Goal: Information Seeking & Learning: Learn about a topic

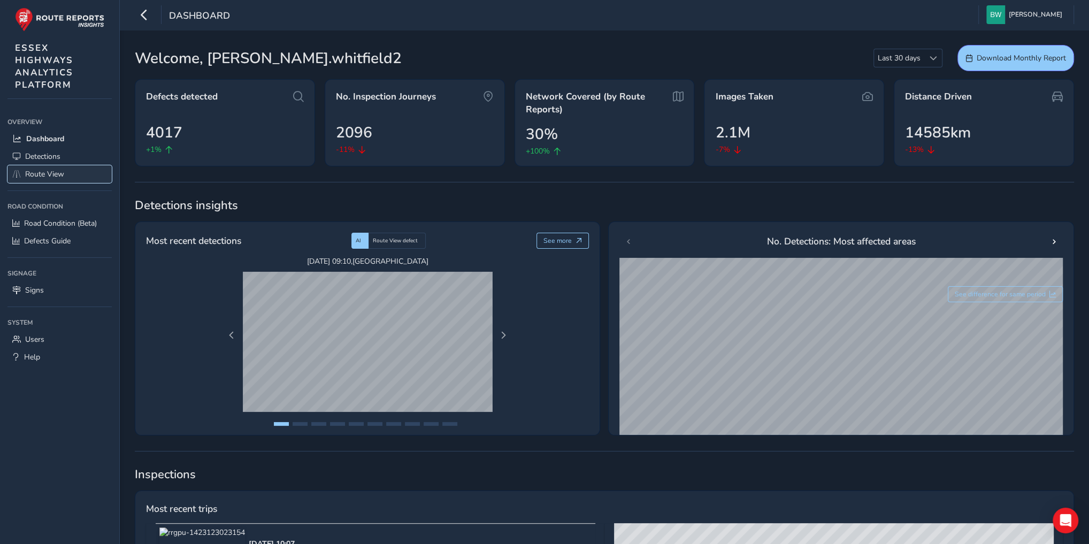
click at [35, 178] on span "Route View" at bounding box center [44, 174] width 39 height 10
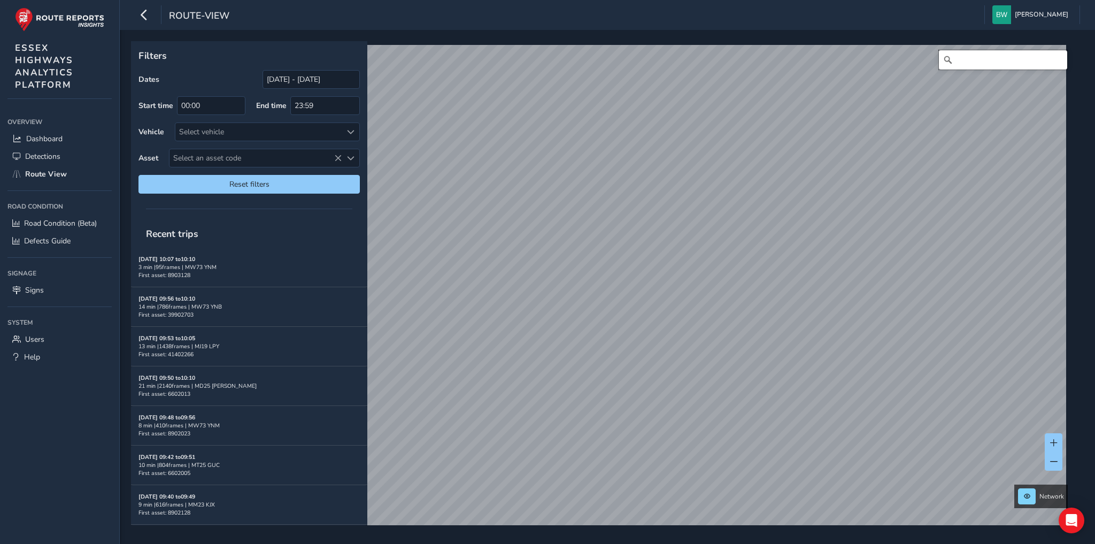
click at [954, 63] on input "Search" at bounding box center [1003, 59] width 128 height 19
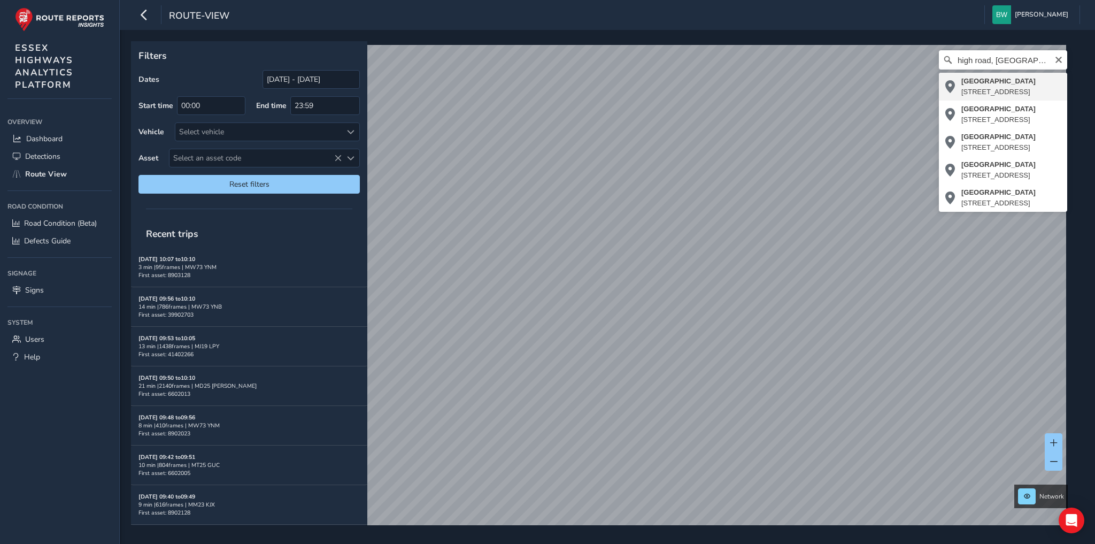
type input "[STREET_ADDRESS]"
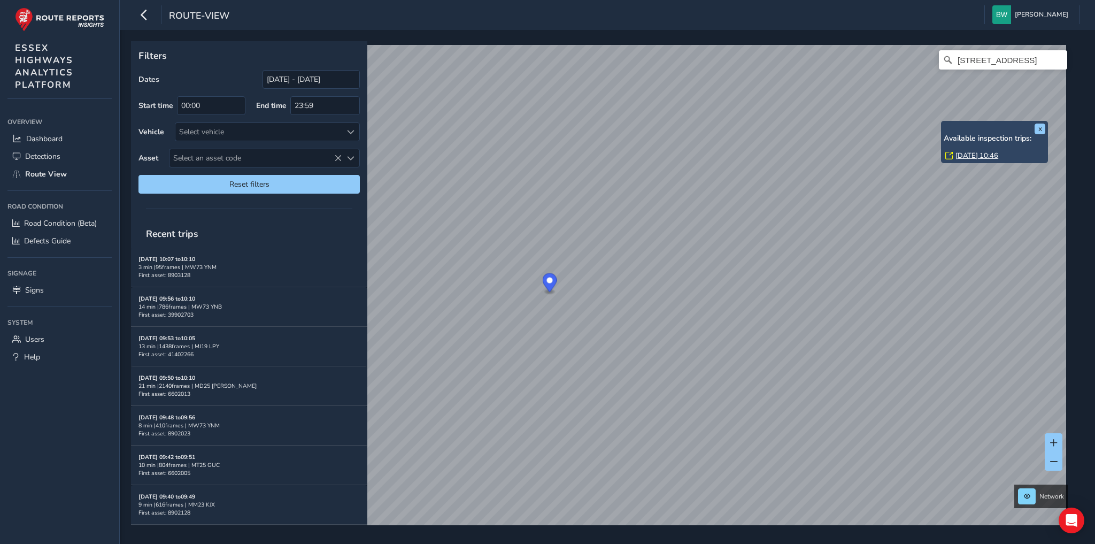
click at [962, 155] on link "[DATE] 10:46" at bounding box center [977, 156] width 43 height 10
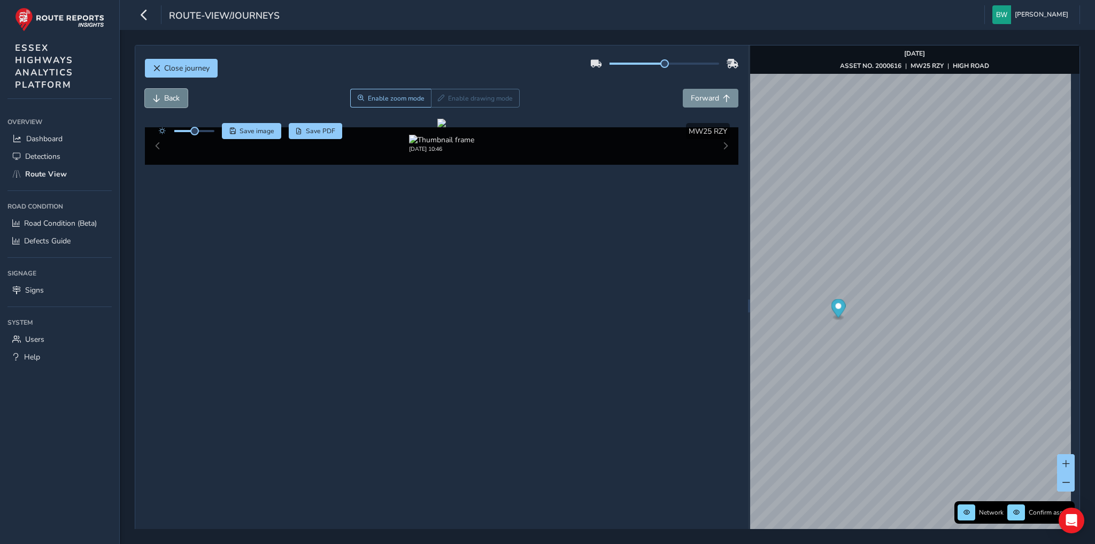
click at [164, 97] on span "Back" at bounding box center [172, 98] width 16 height 10
click at [157, 97] on span "Back" at bounding box center [156, 98] width 7 height 7
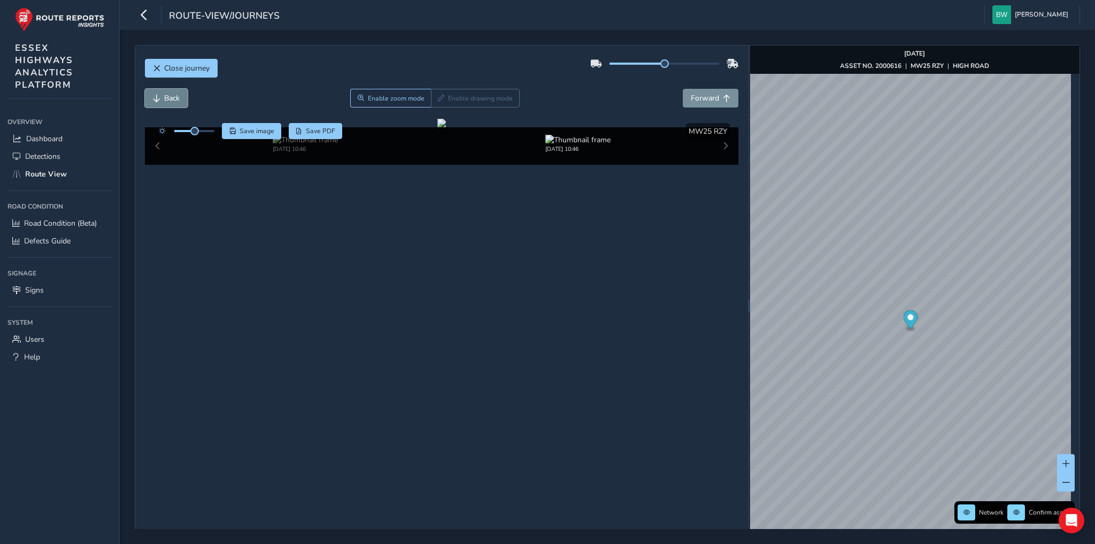
click at [157, 97] on span "Back" at bounding box center [156, 98] width 7 height 7
click at [699, 97] on span "Forward" at bounding box center [705, 98] width 28 height 10
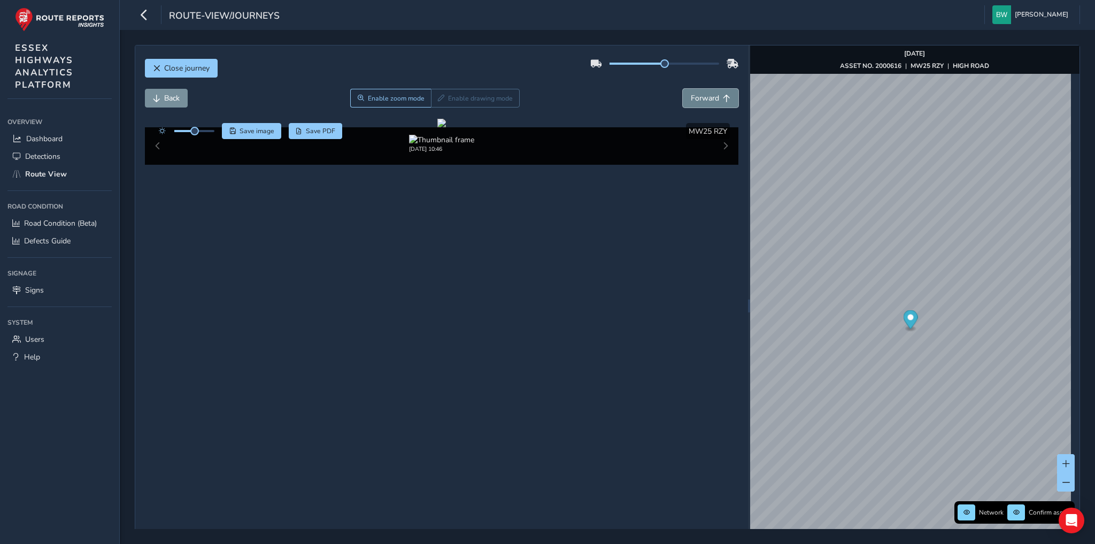
click at [699, 97] on span "Forward" at bounding box center [705, 98] width 28 height 10
click at [692, 96] on span "Forward" at bounding box center [705, 98] width 28 height 10
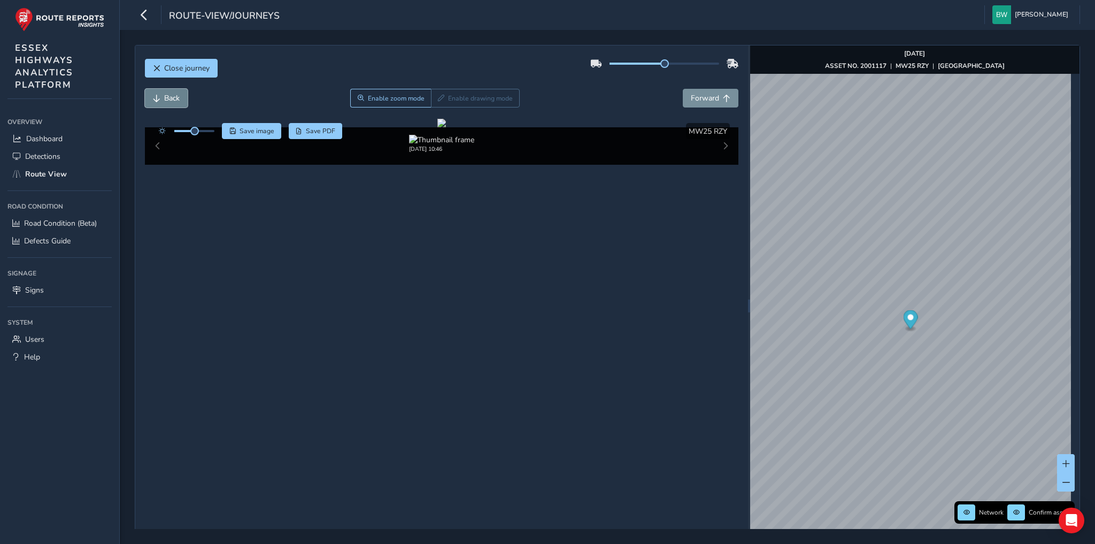
click at [159, 93] on button "Back" at bounding box center [166, 98] width 43 height 19
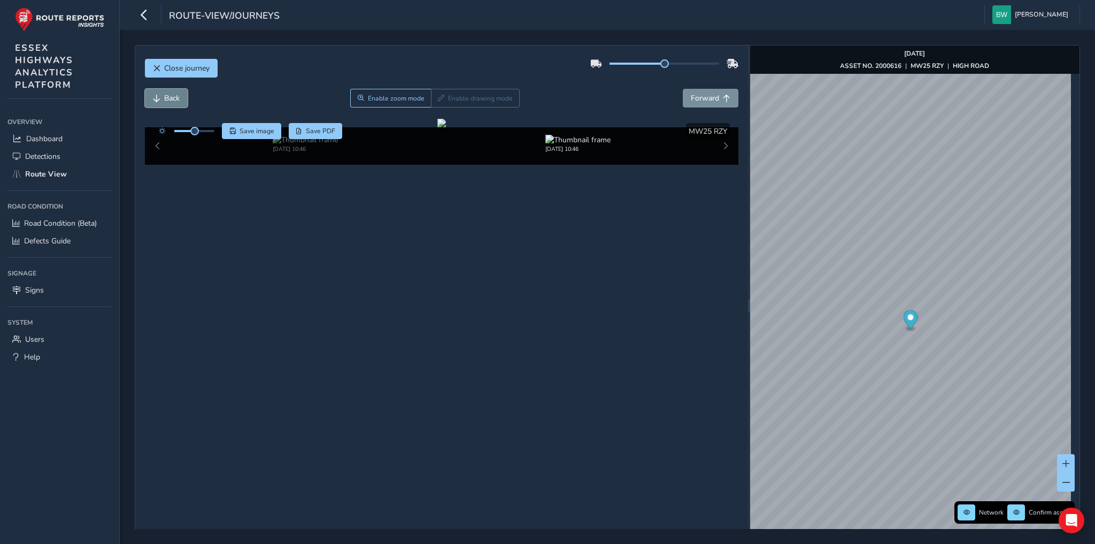
click at [159, 93] on button "Back" at bounding box center [166, 98] width 43 height 19
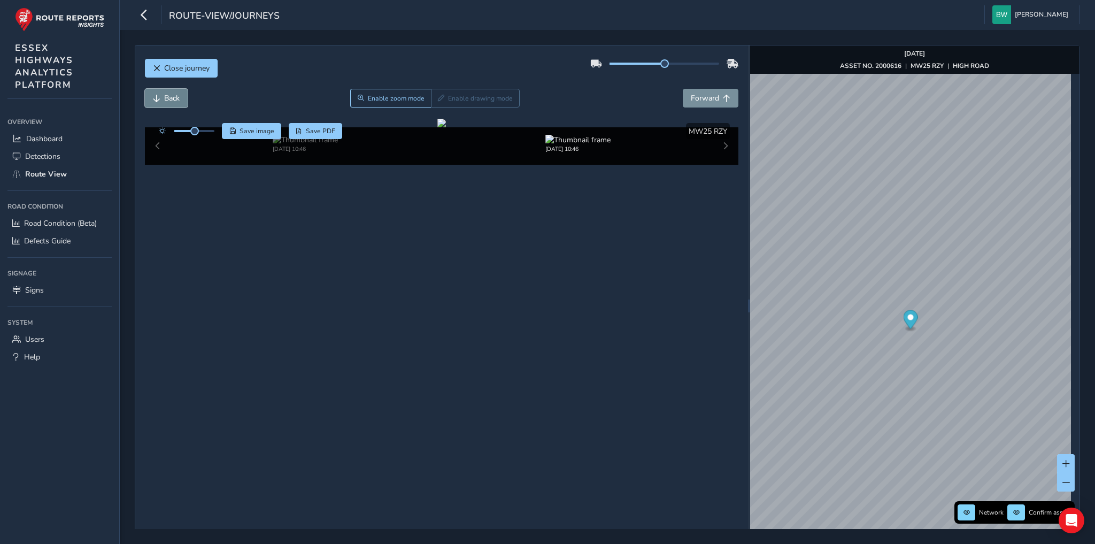
click at [159, 93] on button "Back" at bounding box center [166, 98] width 43 height 19
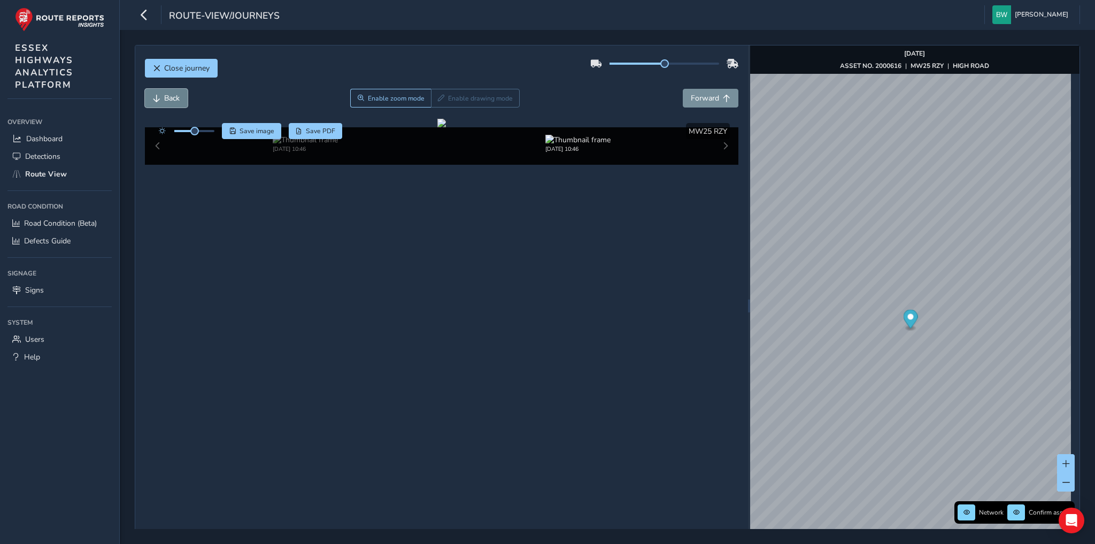
click at [159, 93] on button "Back" at bounding box center [166, 98] width 43 height 19
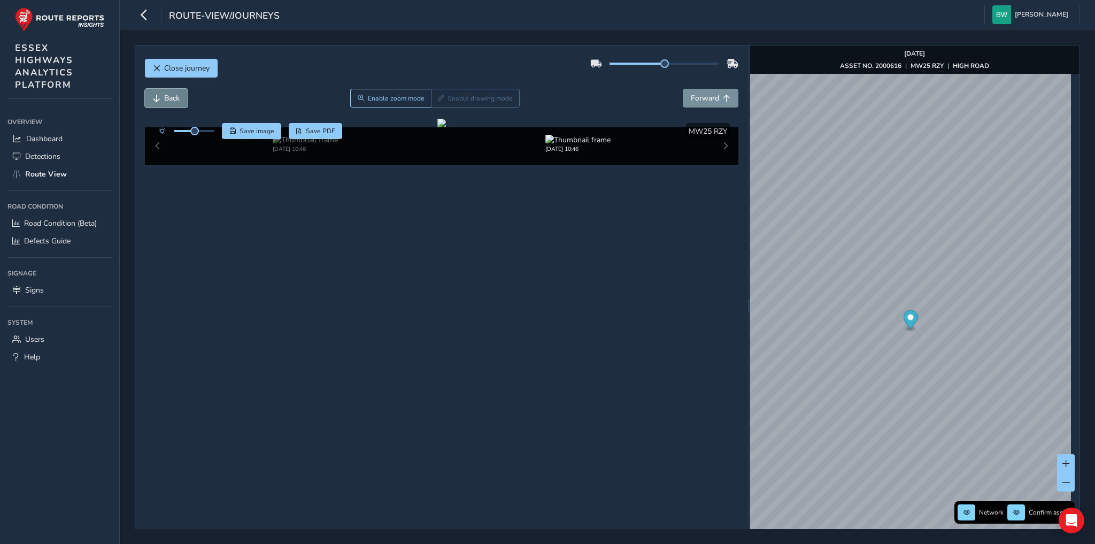
click at [159, 93] on button "Back" at bounding box center [166, 98] width 43 height 19
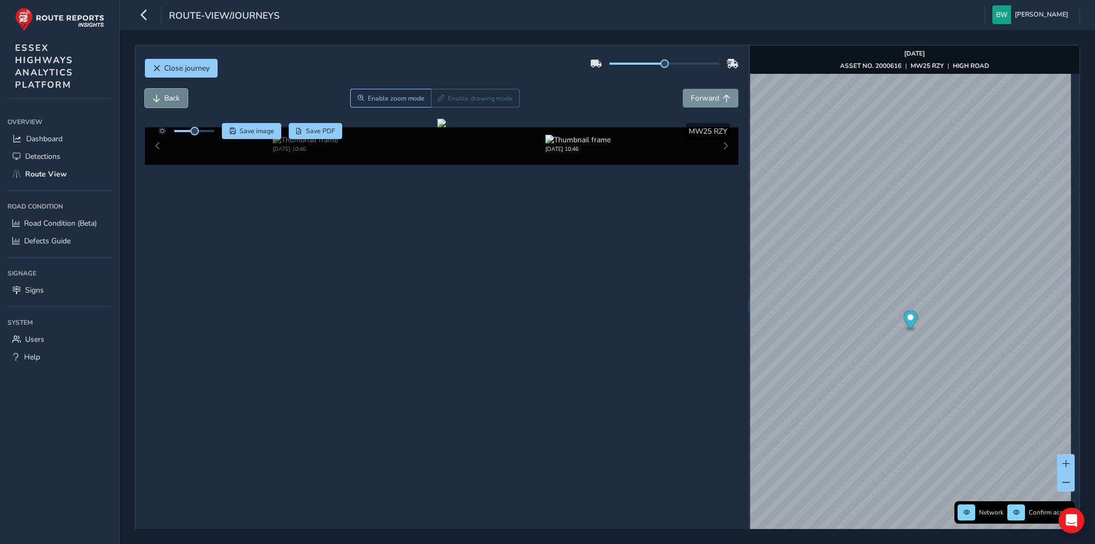
click at [159, 93] on button "Back" at bounding box center [166, 98] width 43 height 19
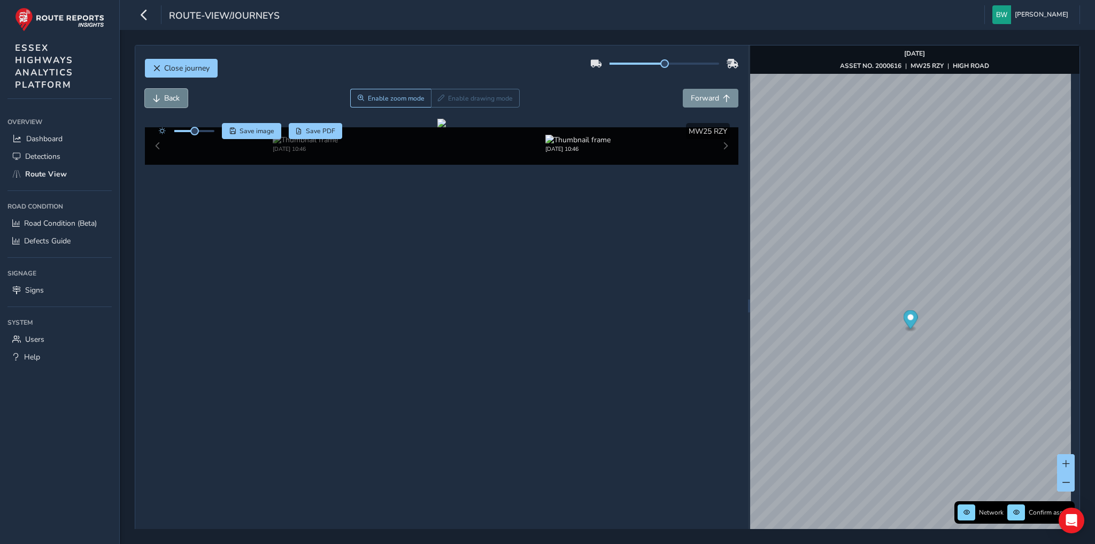
click at [159, 93] on button "Back" at bounding box center [166, 98] width 43 height 19
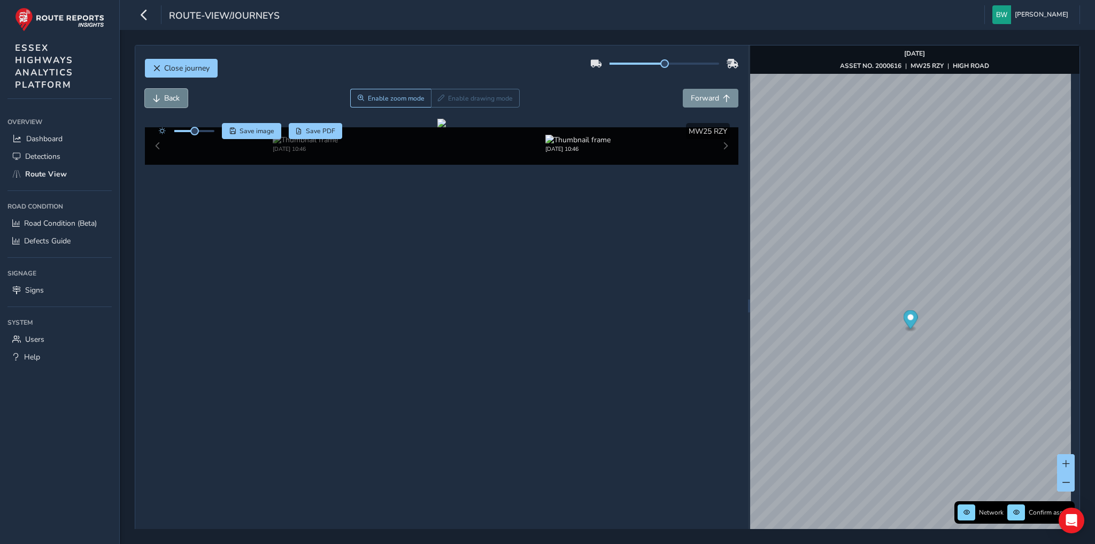
click at [159, 93] on button "Back" at bounding box center [166, 98] width 43 height 19
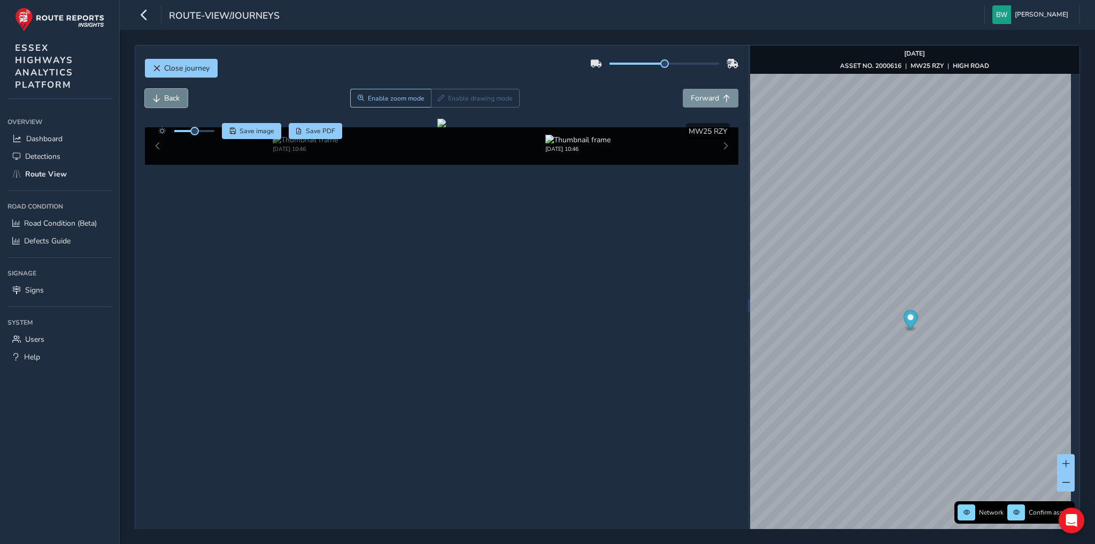
click at [159, 93] on button "Back" at bounding box center [166, 98] width 43 height 19
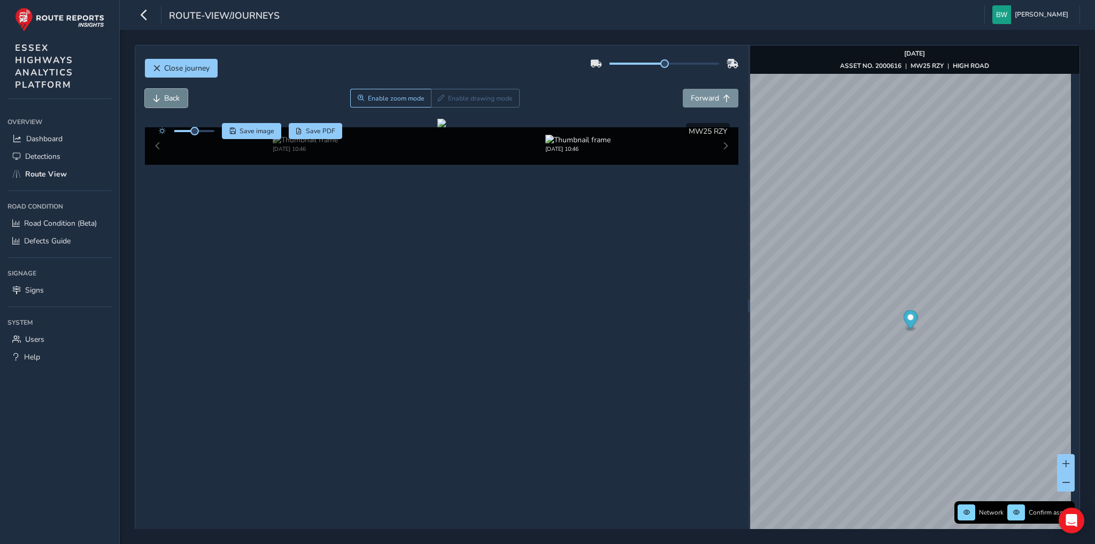
click at [159, 93] on button "Back" at bounding box center [166, 98] width 43 height 19
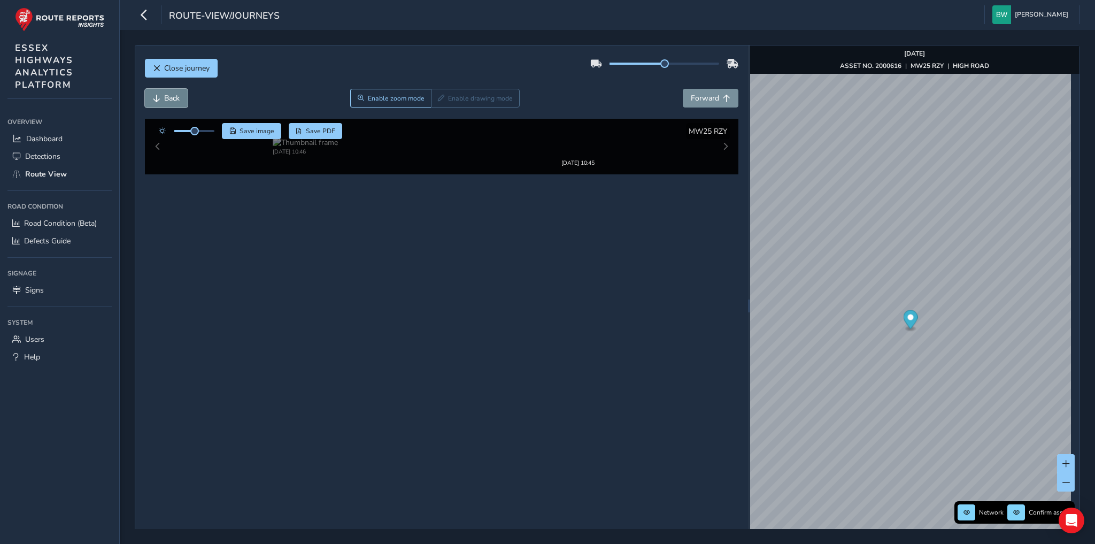
click at [159, 93] on button "Back" at bounding box center [166, 98] width 43 height 19
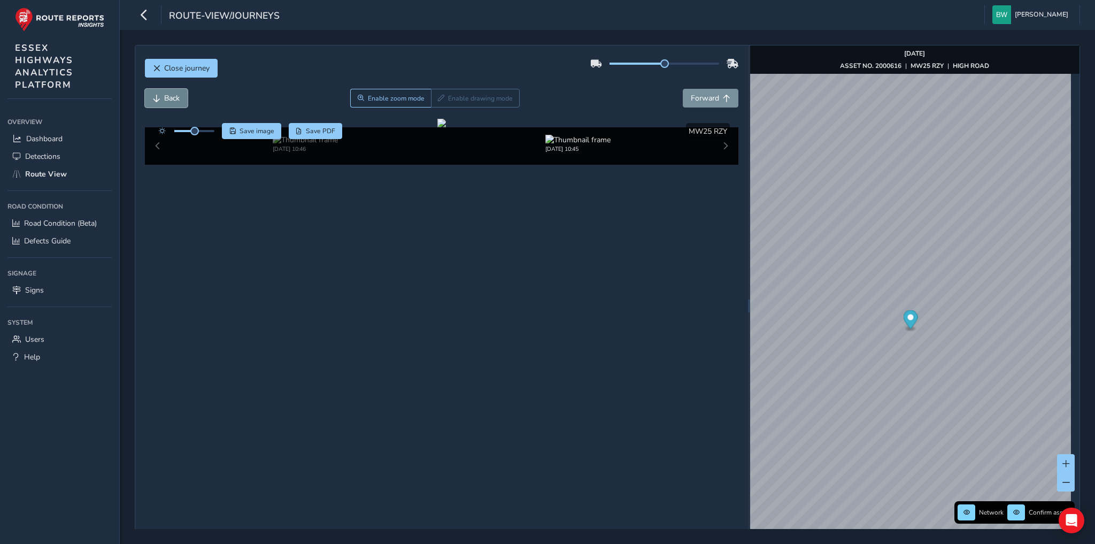
click at [159, 93] on button "Back" at bounding box center [166, 98] width 43 height 19
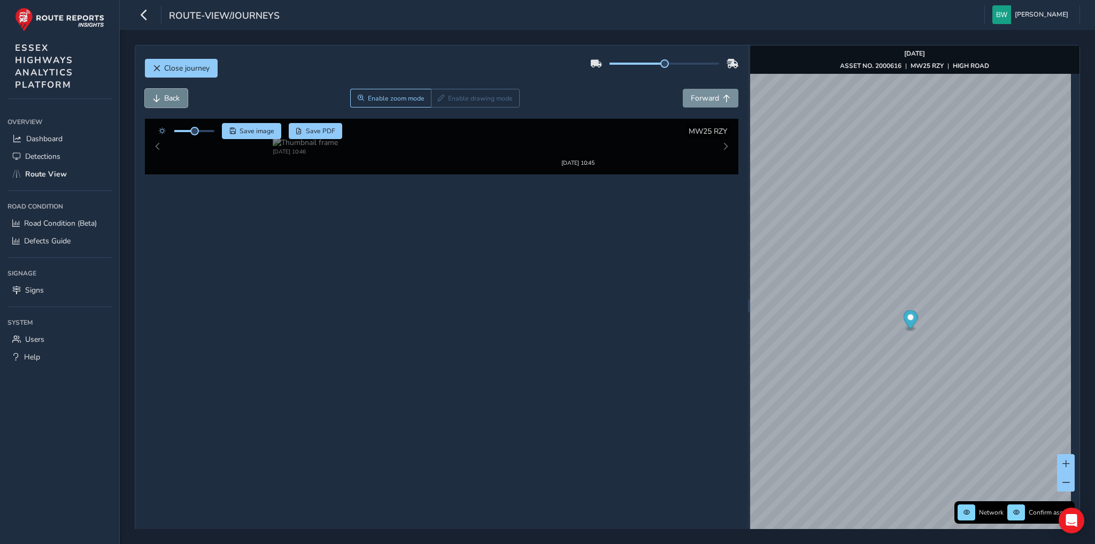
click at [159, 93] on button "Back" at bounding box center [166, 98] width 43 height 19
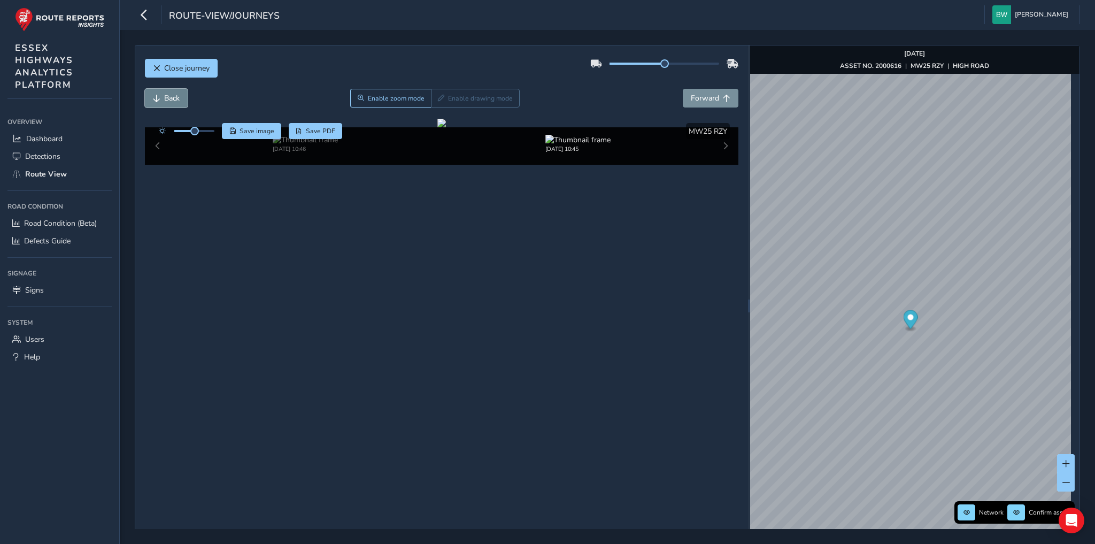
click at [159, 93] on button "Back" at bounding box center [166, 98] width 43 height 19
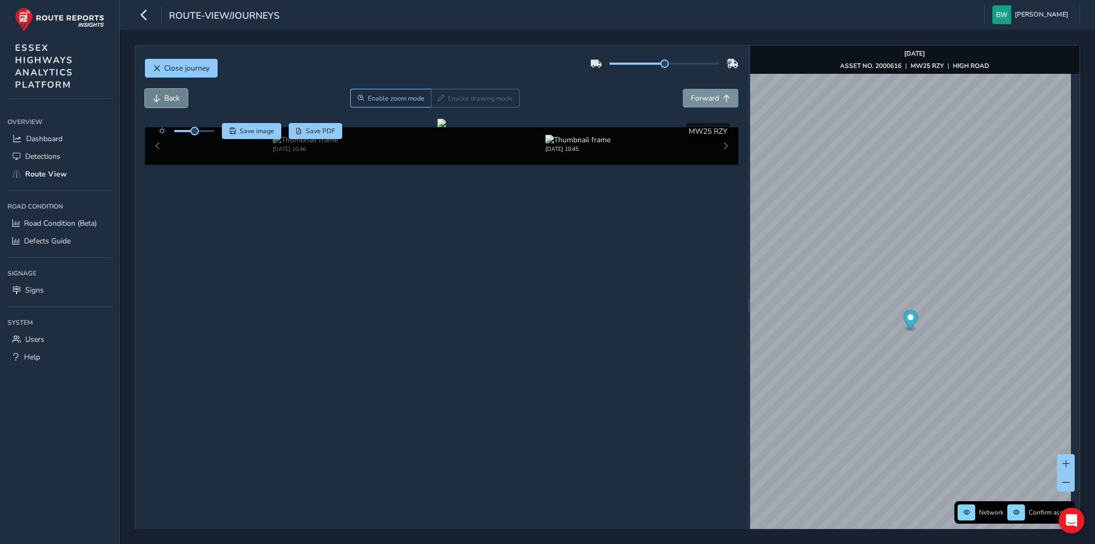
click at [159, 93] on button "Back" at bounding box center [166, 98] width 43 height 19
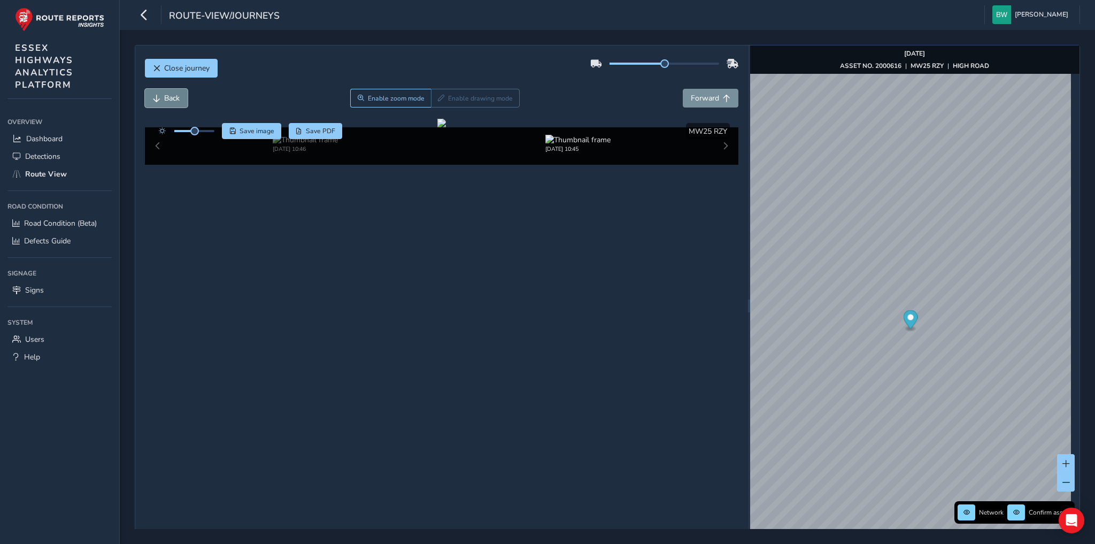
click at [159, 93] on button "Back" at bounding box center [166, 98] width 43 height 19
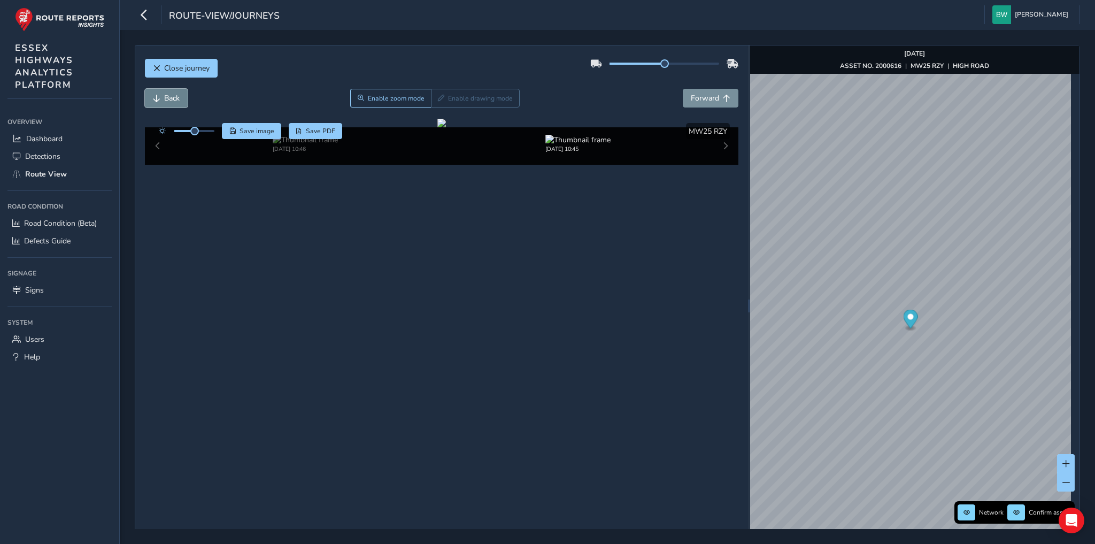
click at [159, 93] on button "Back" at bounding box center [166, 98] width 43 height 19
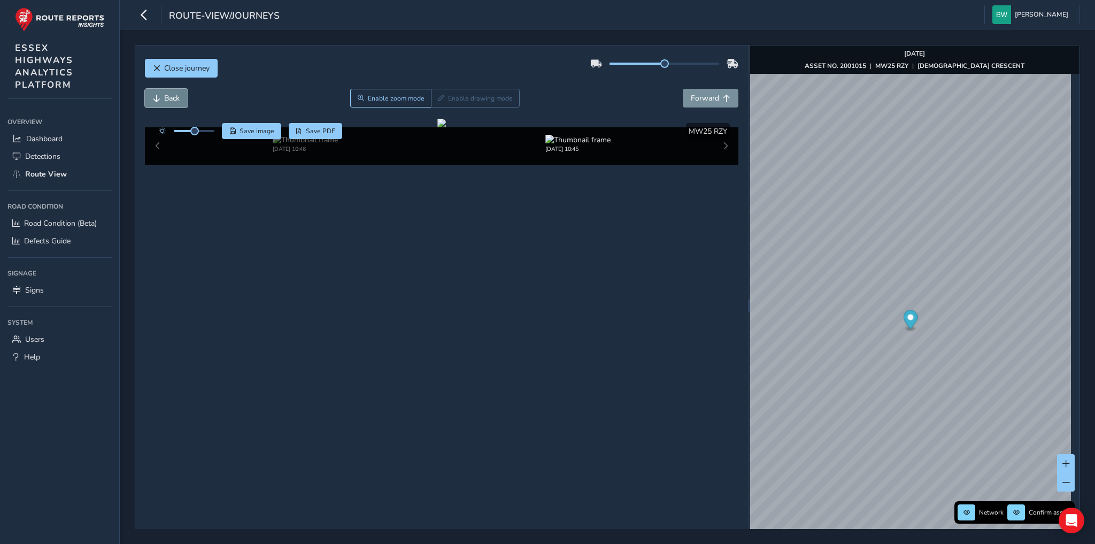
click at [159, 93] on button "Back" at bounding box center [166, 98] width 43 height 19
click at [686, 160] on div "Close journey Back Enable zoom mode Enable drawing mode Forward Click and Drag …" at bounding box center [608, 306] width 946 height 522
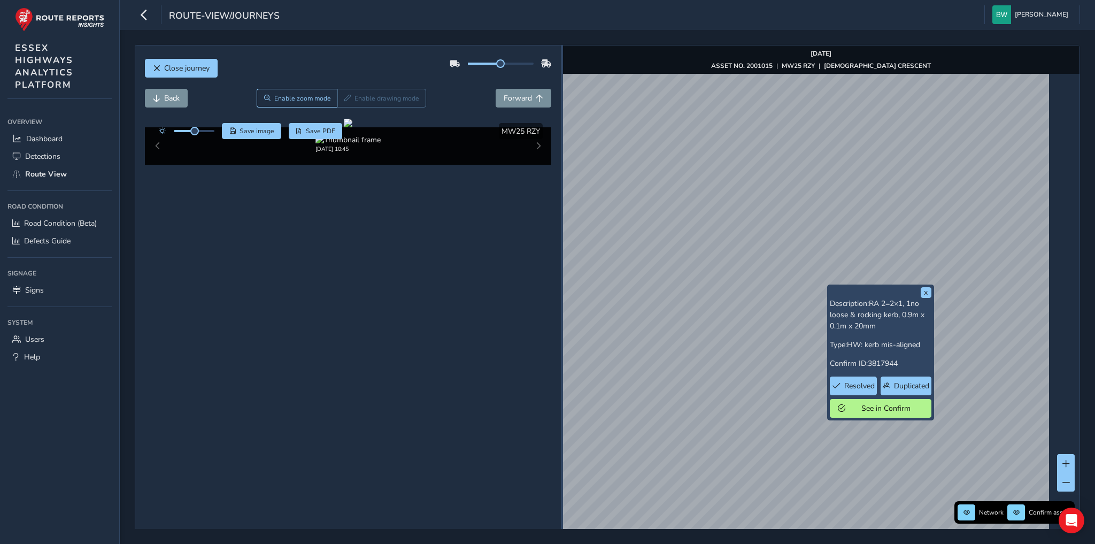
drag, startPoint x: 705, startPoint y: 303, endPoint x: 558, endPoint y: 276, distance: 150.1
click at [561, 276] on div at bounding box center [562, 305] width 2 height 521
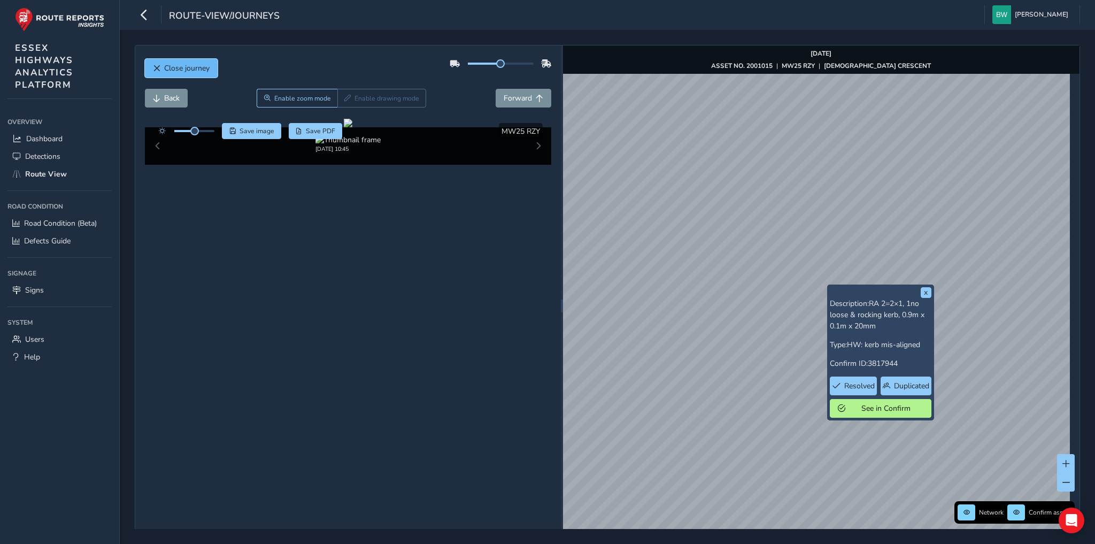
click at [182, 68] on span "Close journey" at bounding box center [186, 68] width 45 height 10
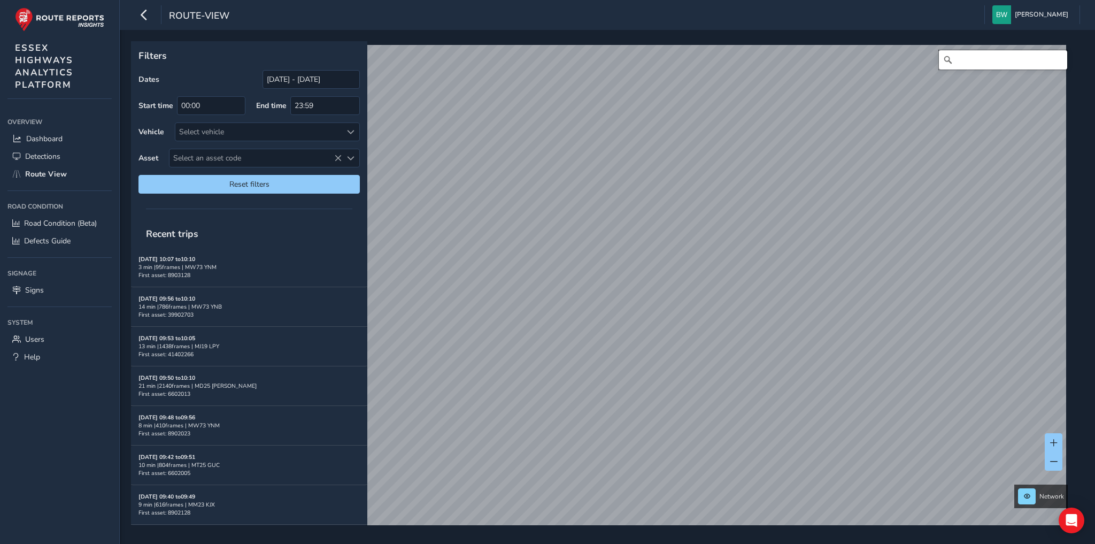
click at [954, 63] on input "Search" at bounding box center [1003, 59] width 128 height 19
drag, startPoint x: 1003, startPoint y: 57, endPoint x: 1014, endPoint y: 65, distance: 14.2
click at [1004, 59] on input "[PERSON_NAME][GEOGRAPHIC_DATA], [GEOGRAPHIC_DATA]" at bounding box center [1003, 59] width 128 height 19
type input "[PERSON_NAME][STREET_ADDRESS][PERSON_NAME]"
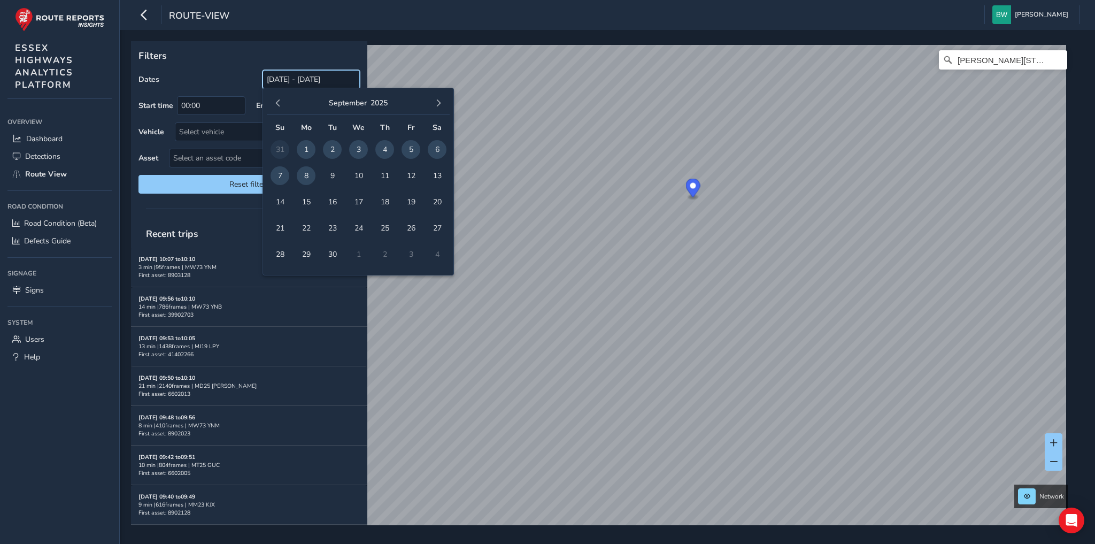
click at [307, 77] on input "[DATE] - [DATE]" at bounding box center [311, 79] width 97 height 19
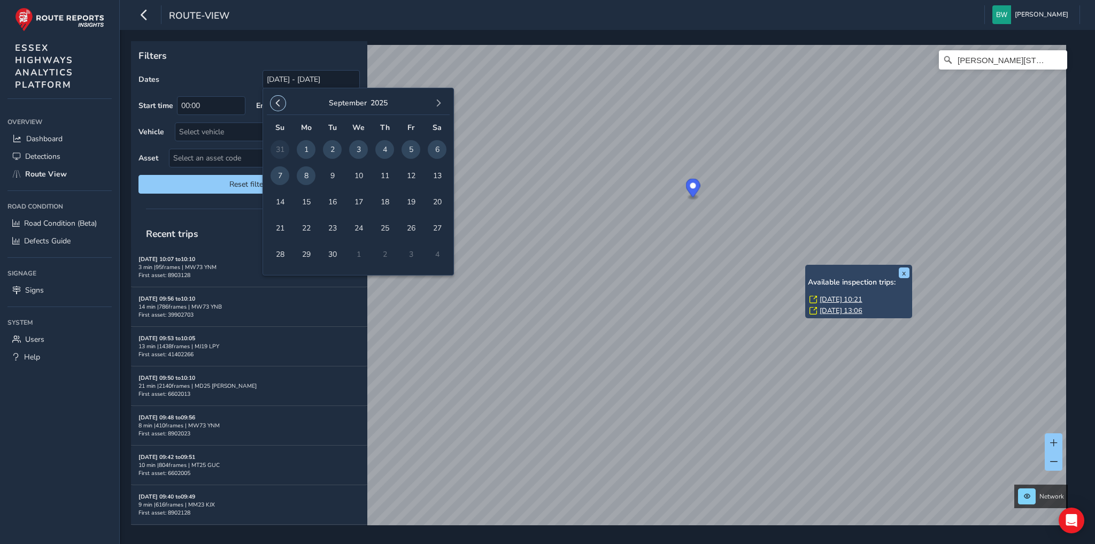
click at [276, 100] on span "button" at bounding box center [277, 102] width 7 height 7
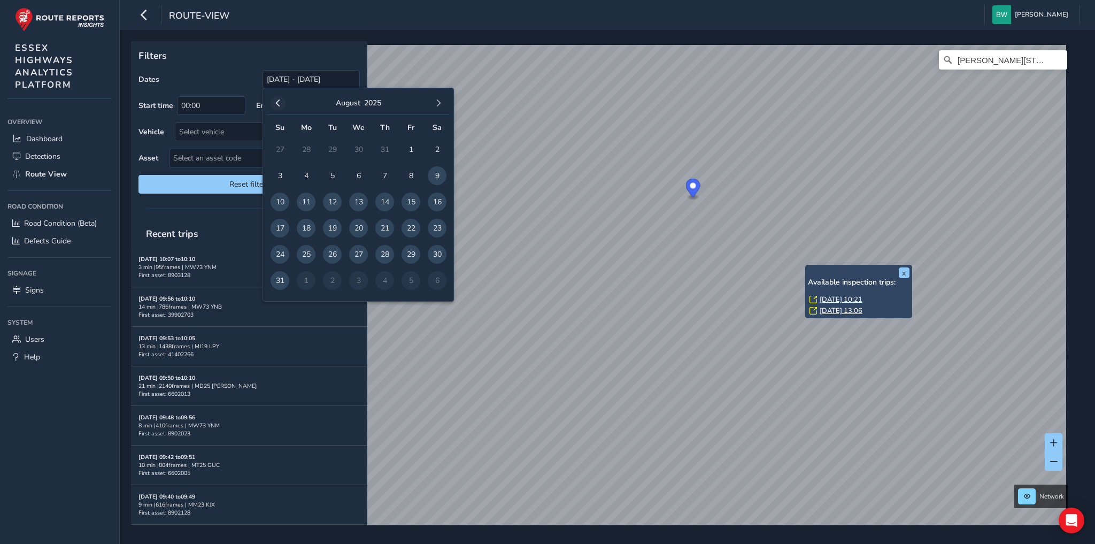
click at [276, 100] on span "button" at bounding box center [277, 102] width 7 height 7
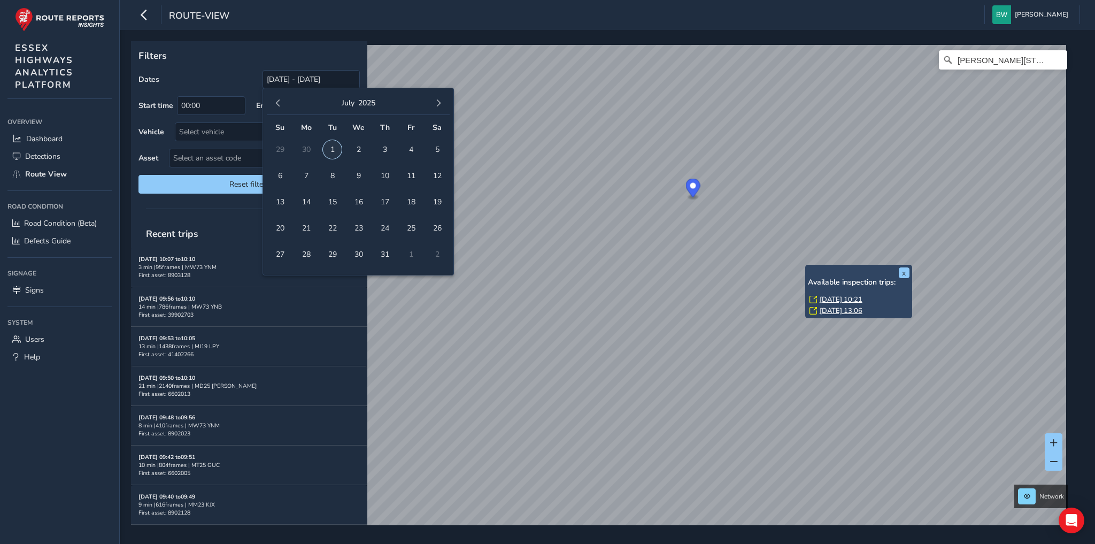
click at [327, 146] on span "1" at bounding box center [332, 149] width 19 height 19
click at [438, 102] on span "button" at bounding box center [438, 102] width 7 height 7
click at [307, 173] on span "8" at bounding box center [306, 175] width 19 height 19
type input "[DATE] - [DATE]"
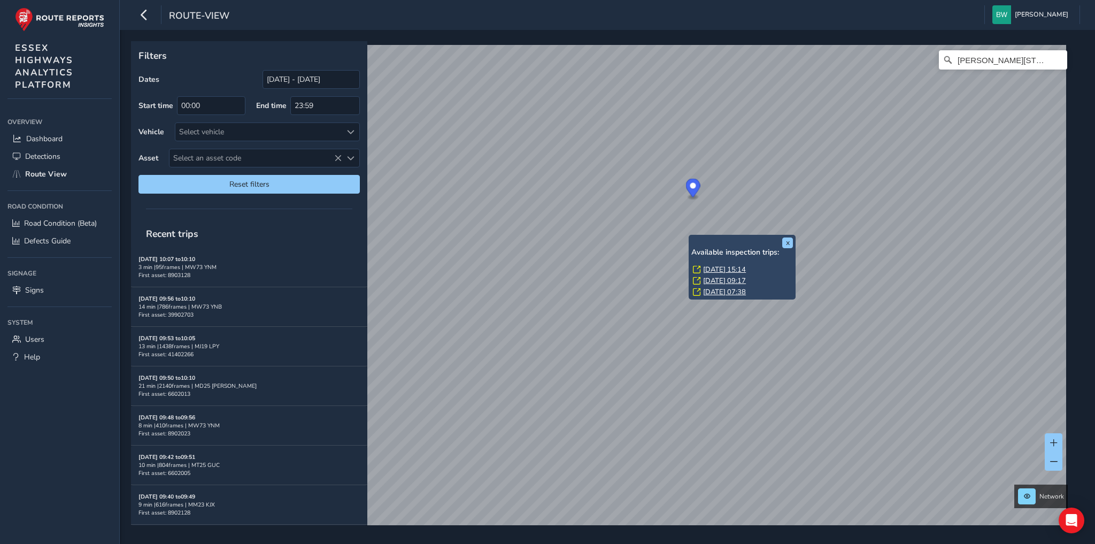
click at [715, 266] on link "[DATE] 15:14" at bounding box center [724, 270] width 43 height 10
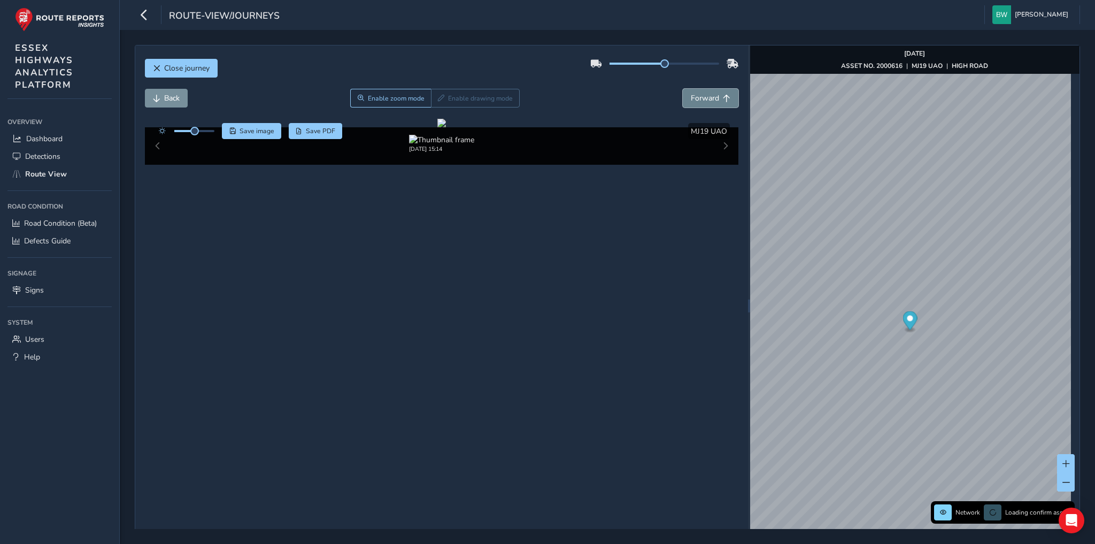
click at [700, 96] on span "Forward" at bounding box center [705, 98] width 28 height 10
